Goal: Information Seeking & Learning: Learn about a topic

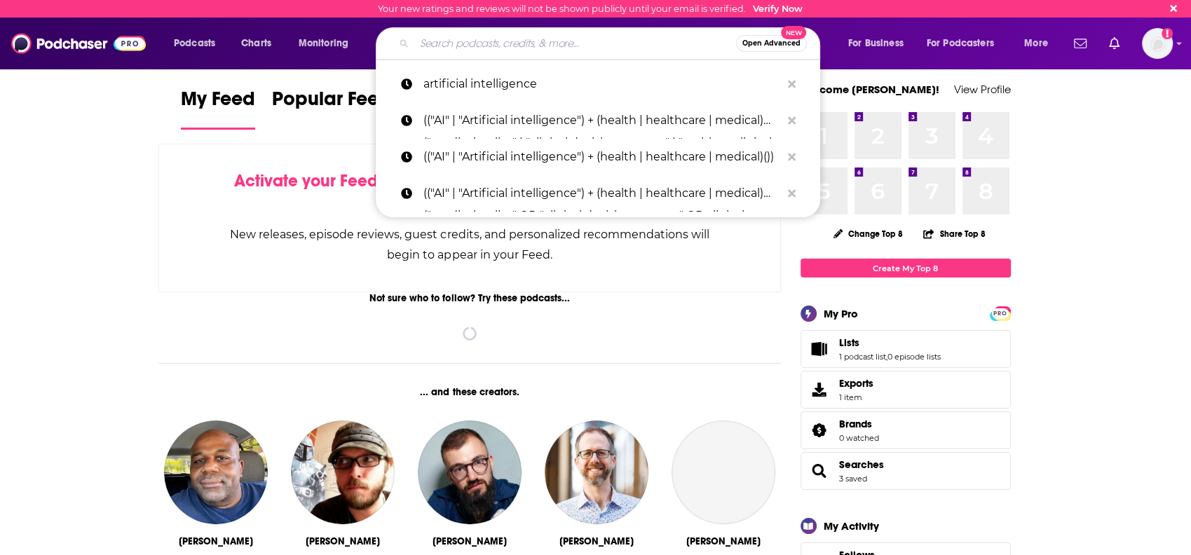
click at [543, 41] on input "Search podcasts, credits, & more..." at bounding box center [575, 43] width 322 height 22
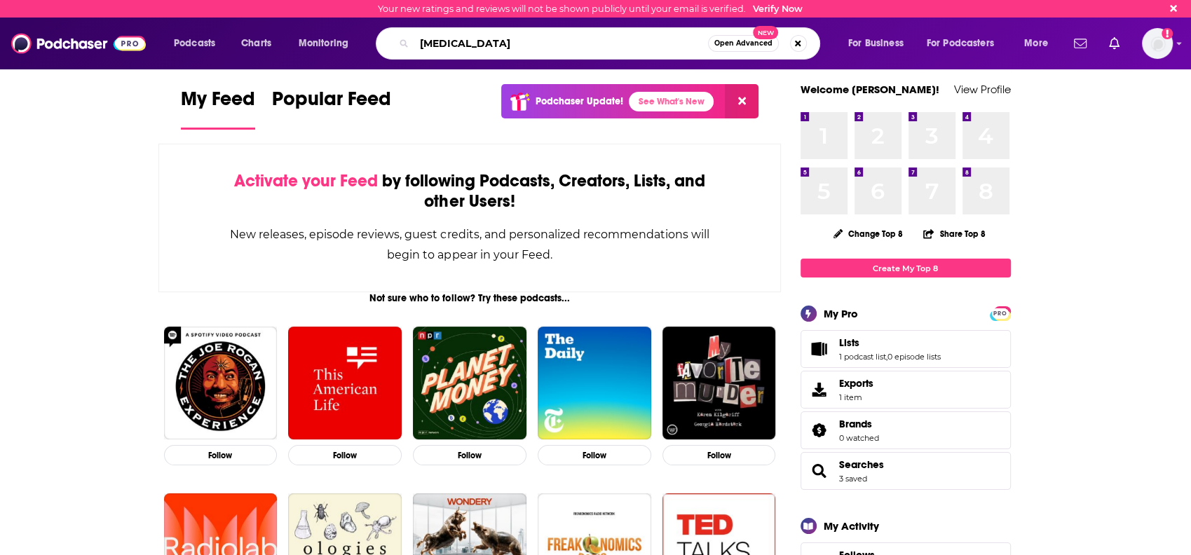
type input "[MEDICAL_DATA]"
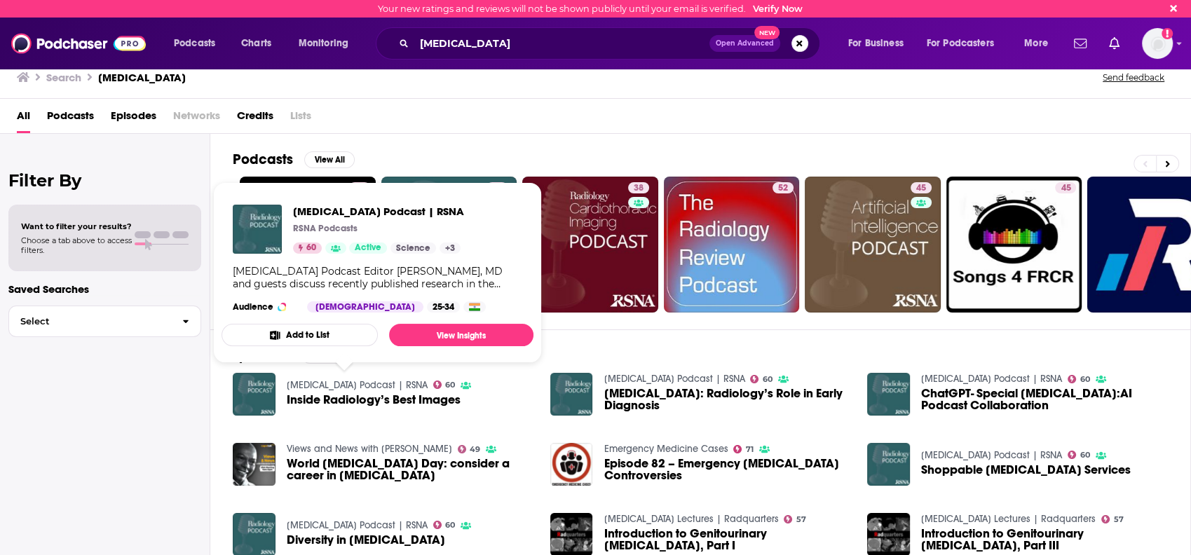
click at [362, 381] on link "[MEDICAL_DATA] Podcast | RSNA" at bounding box center [357, 385] width 141 height 12
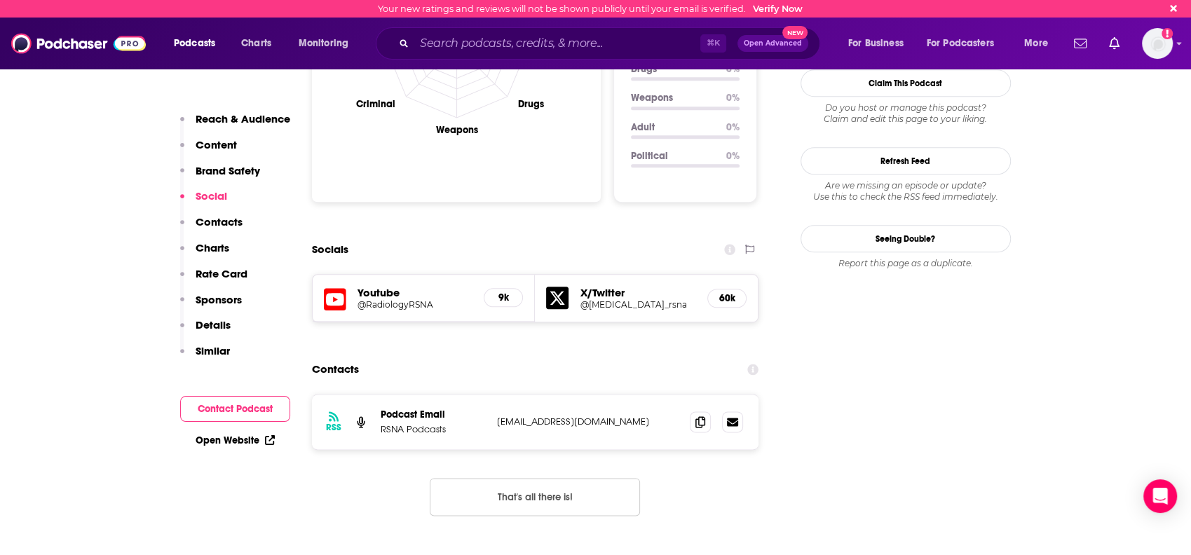
scroll to position [1450, 0]
click at [401, 298] on h5 "@RadiologyRSNA" at bounding box center [415, 303] width 116 height 11
